Goal: Information Seeking & Learning: Learn about a topic

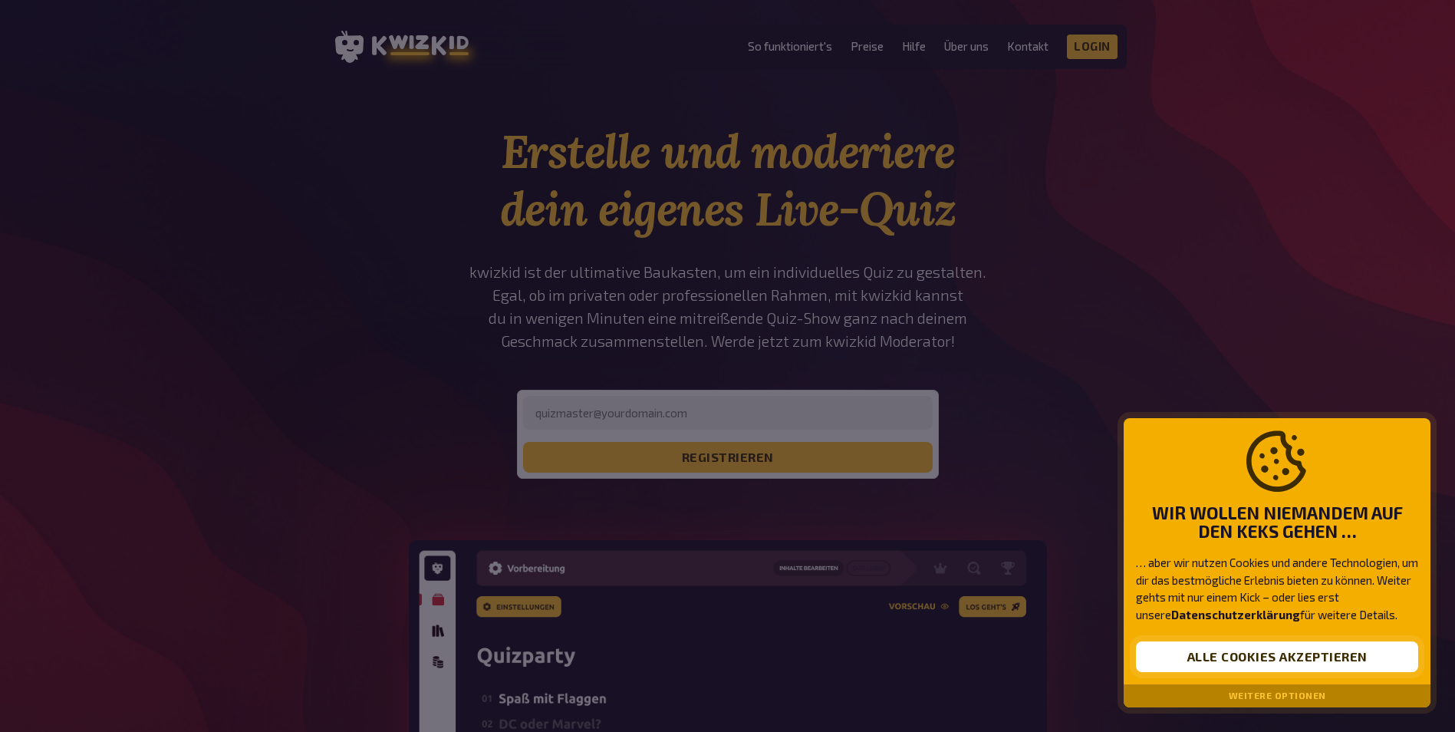
click at [1188, 661] on button "Alle Cookies akzeptieren" at bounding box center [1277, 656] width 282 height 31
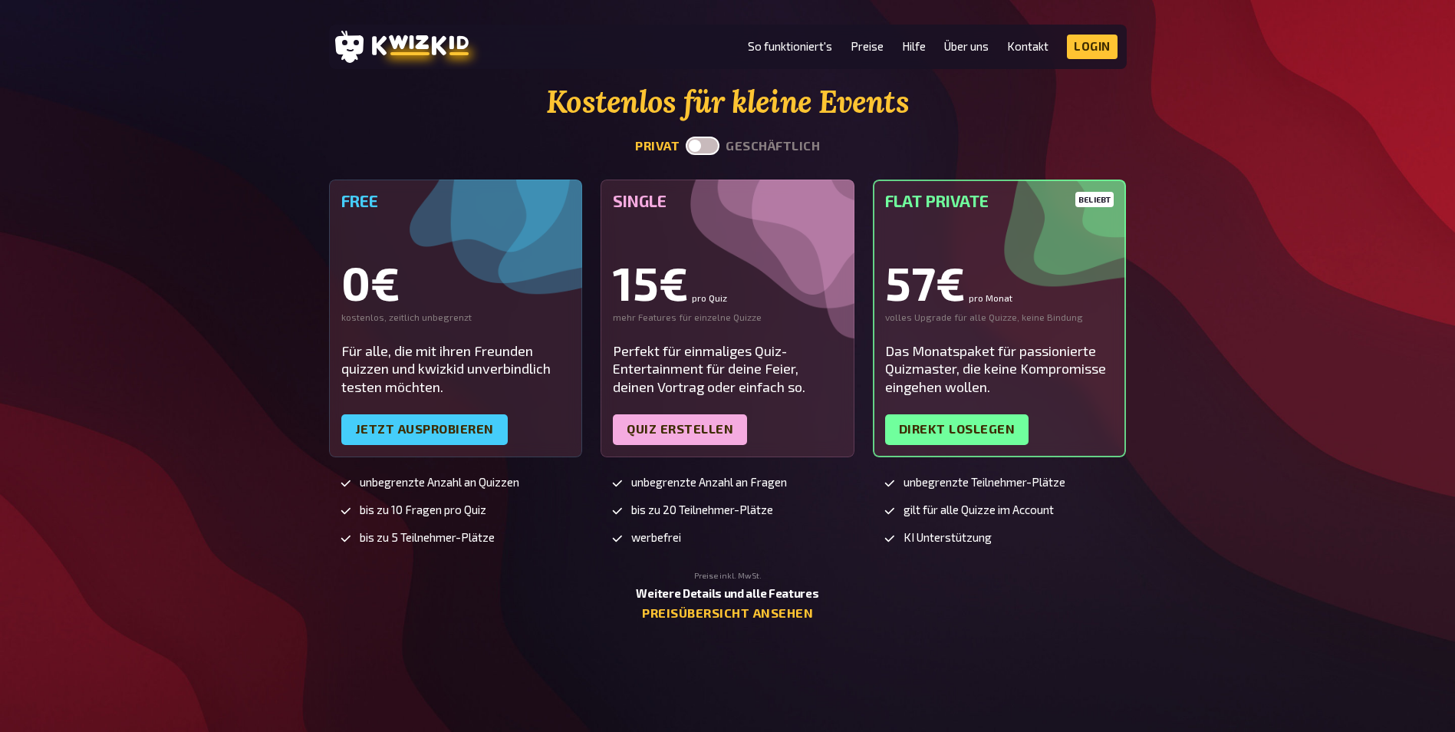
scroll to position [3770, 0]
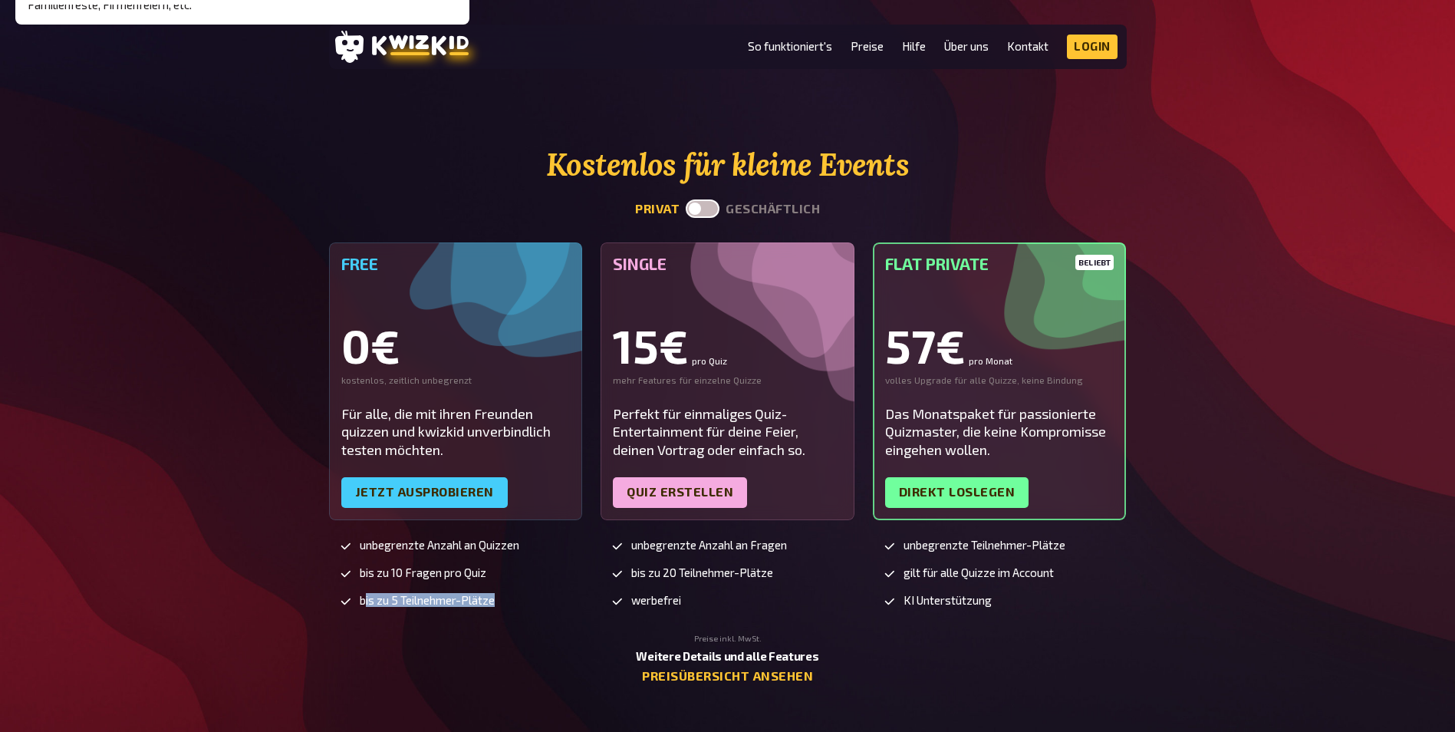
drag, startPoint x: 366, startPoint y: 598, endPoint x: 496, endPoint y: 623, distance: 132.0
click at [496, 623] on div "unbegrenzte Anzahl an Quizzen bis zu 10 Fragen pro Quiz bis zu 5 Teilnehmer-Plä…" at bounding box center [456, 586] width 254 height 95
drag, startPoint x: 496, startPoint y: 623, endPoint x: 729, endPoint y: 602, distance: 234.2
click at [729, 602] on li "werbefrei" at bounding box center [726, 601] width 232 height 15
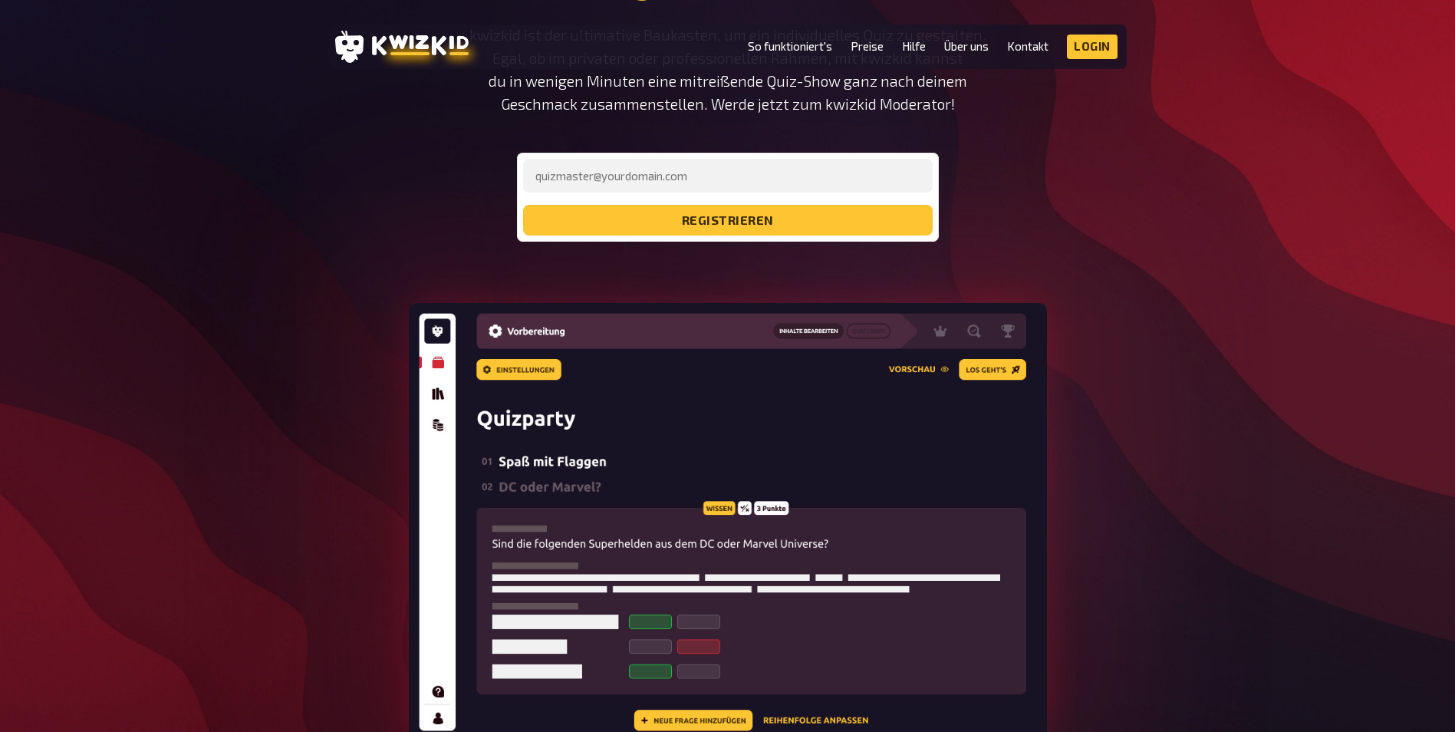
scroll to position [0, 0]
